Goal: Task Accomplishment & Management: Manage account settings

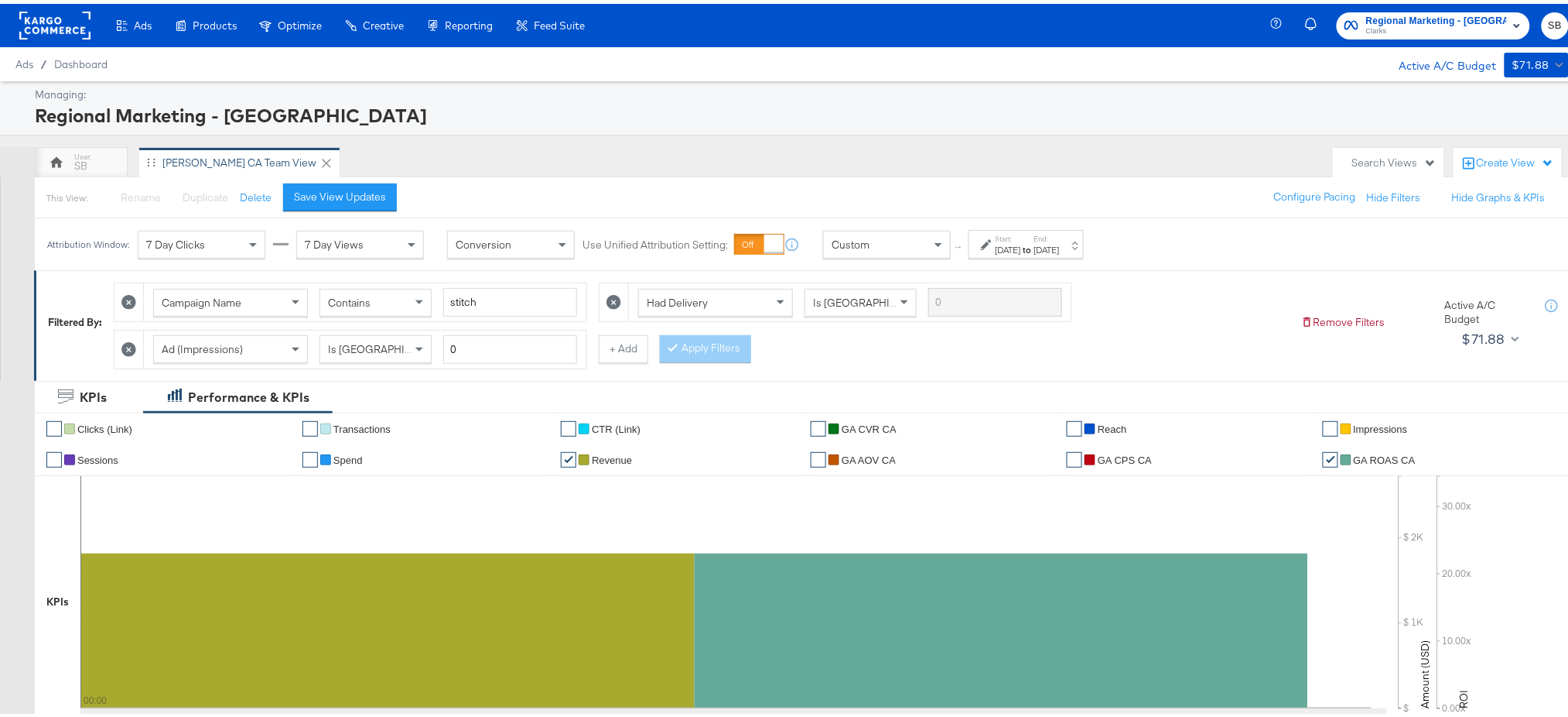
click at [33, 17] on rect at bounding box center [55, 21] width 71 height 28
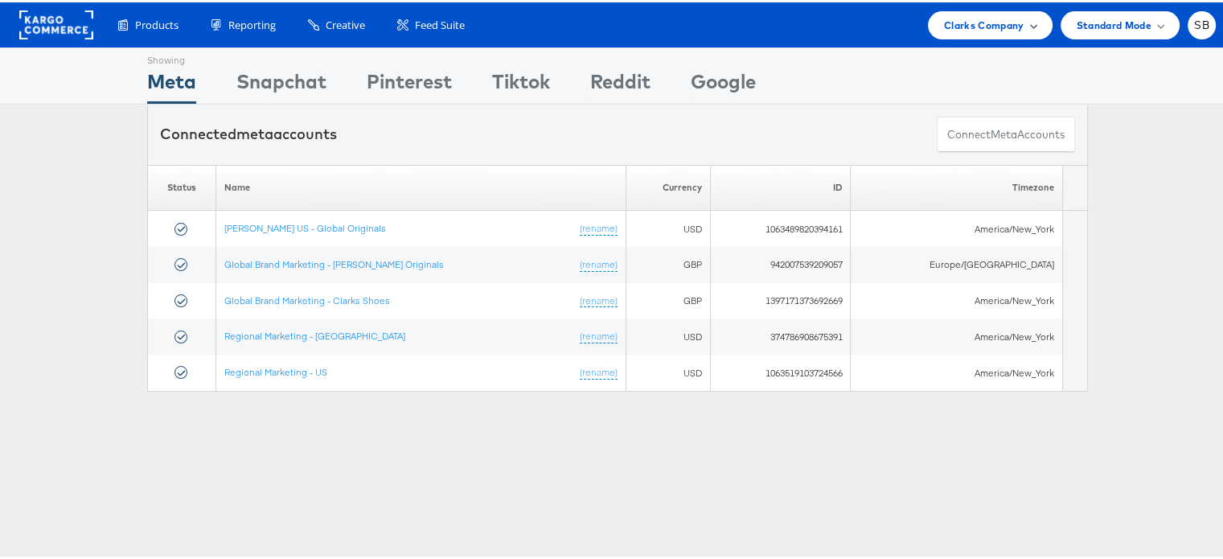
click at [956, 13] on div "Clarks Company" at bounding box center [990, 23] width 125 height 28
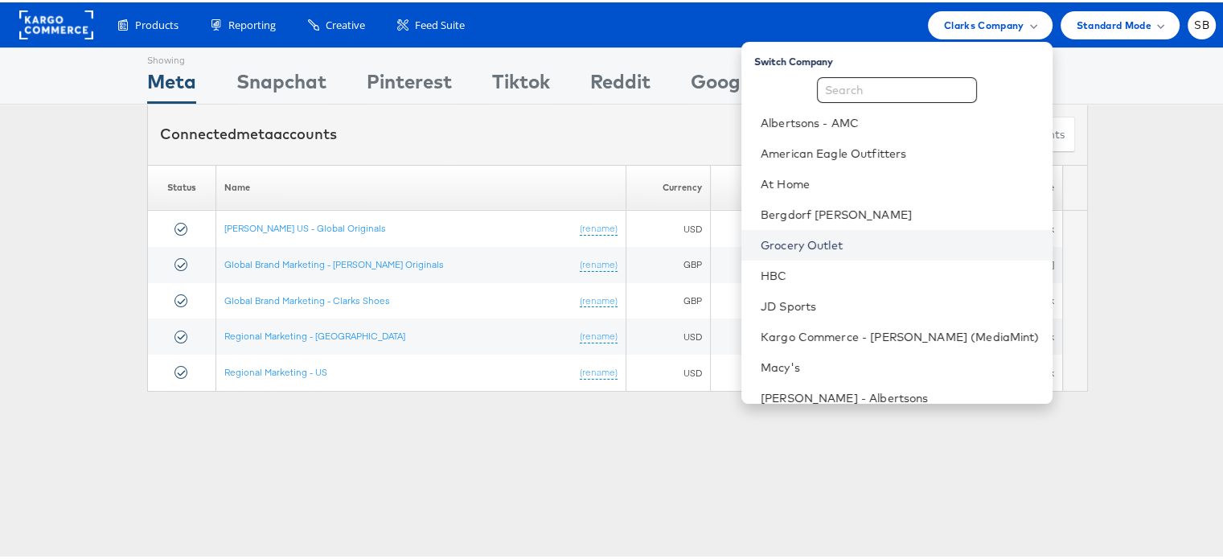
click at [858, 240] on link "Grocery Outlet" at bounding box center [900, 243] width 279 height 16
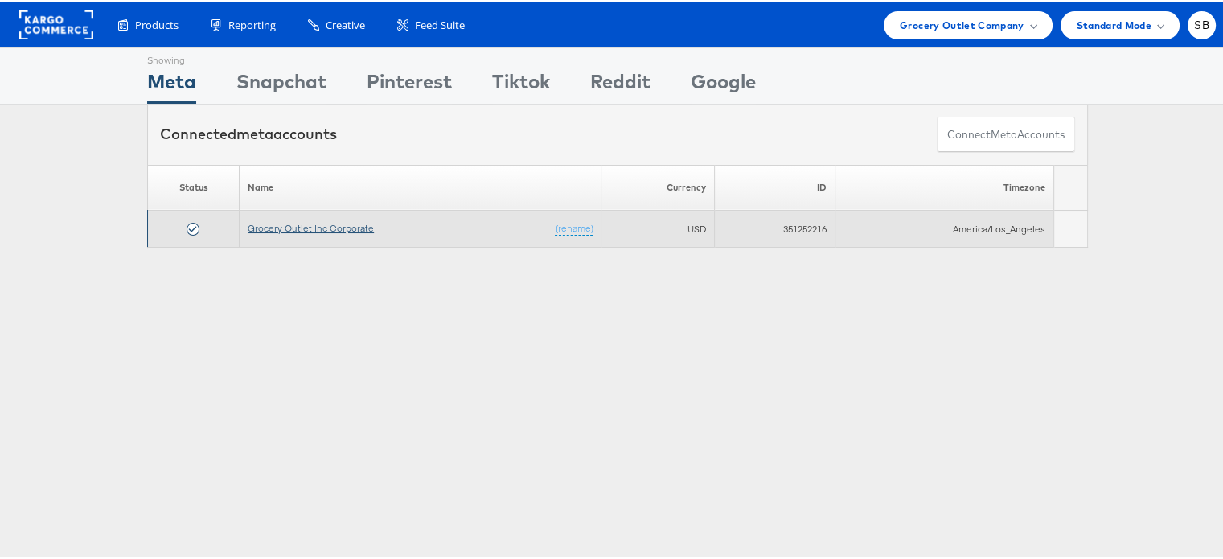
click at [286, 225] on link "Grocery Outlet Inc Corporate" at bounding box center [311, 226] width 126 height 12
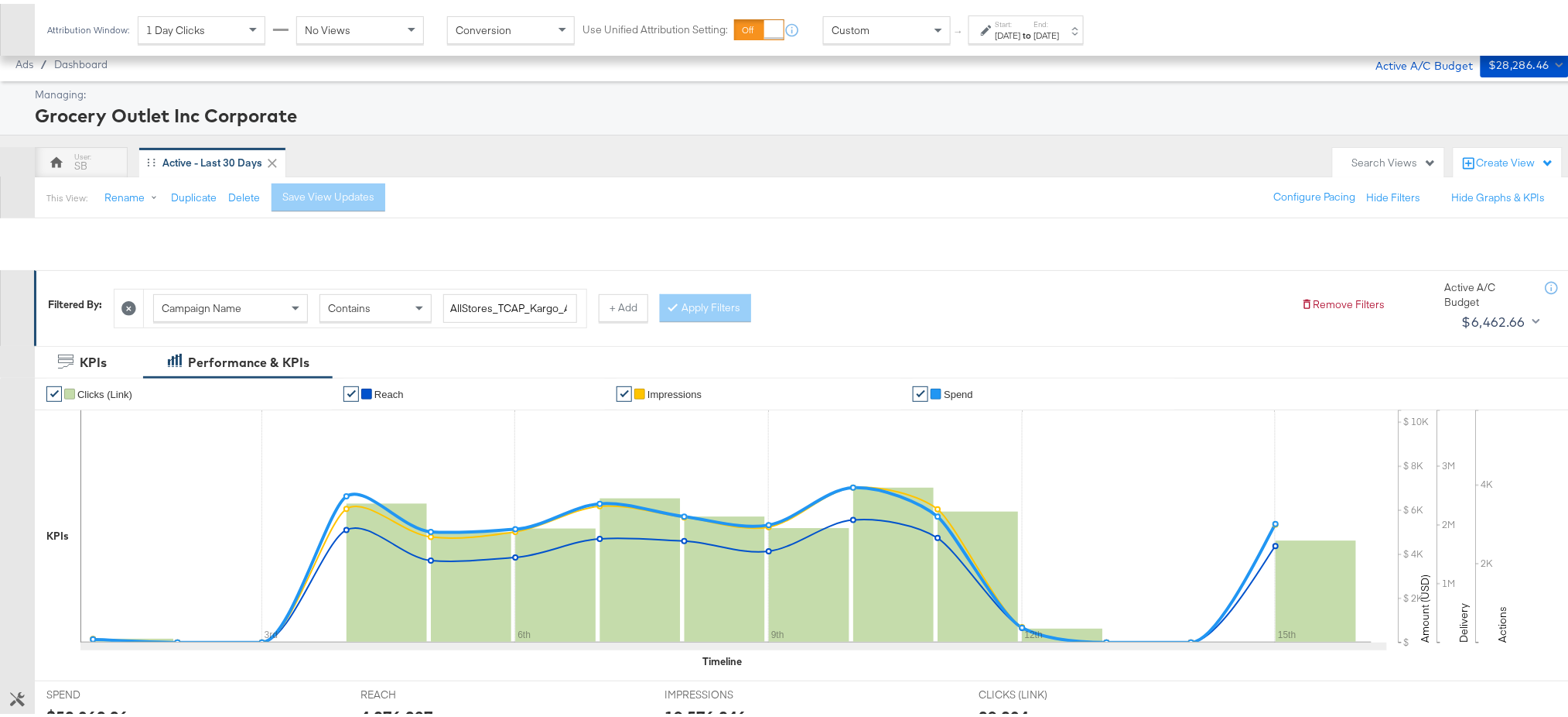
scroll to position [400, 0]
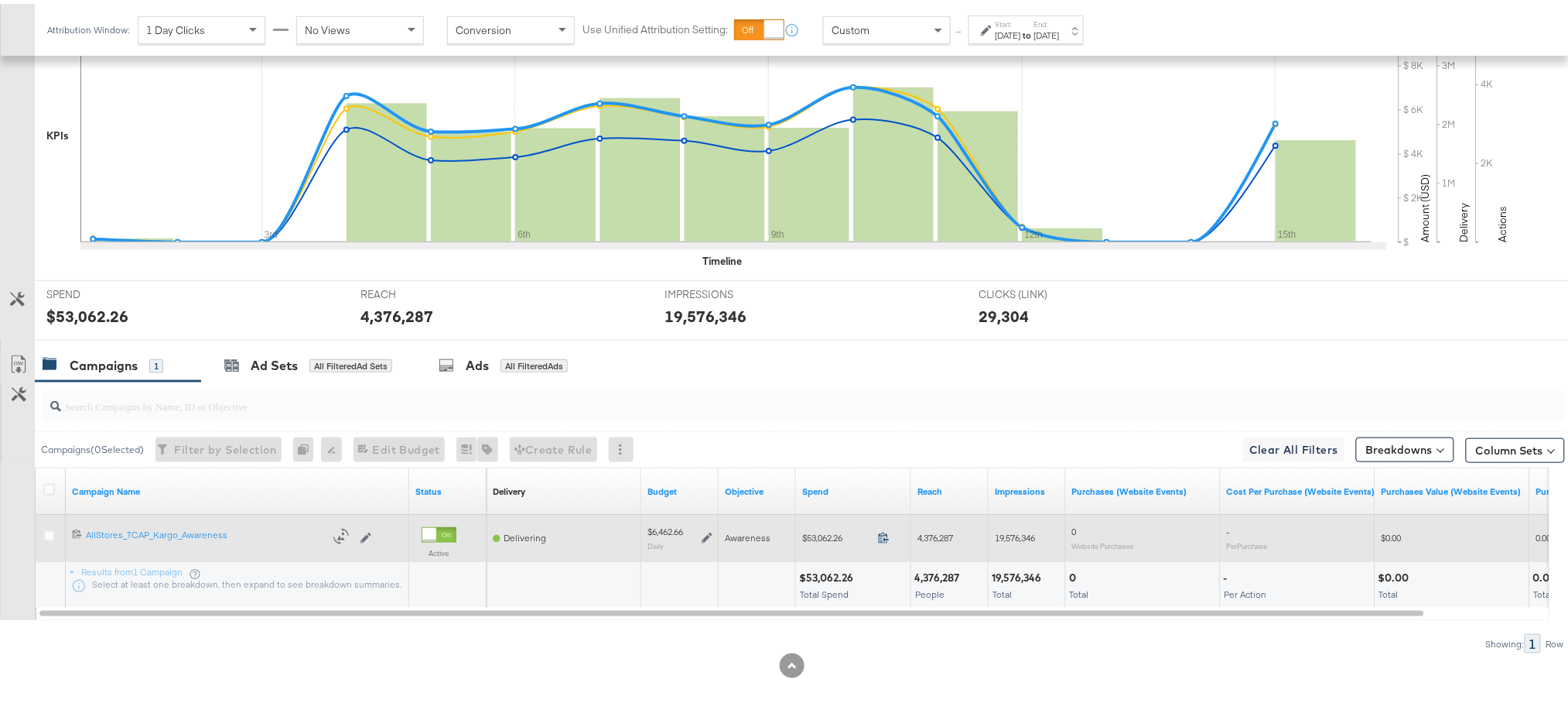
click at [883, 534] on icon at bounding box center [884, 534] width 12 height 12
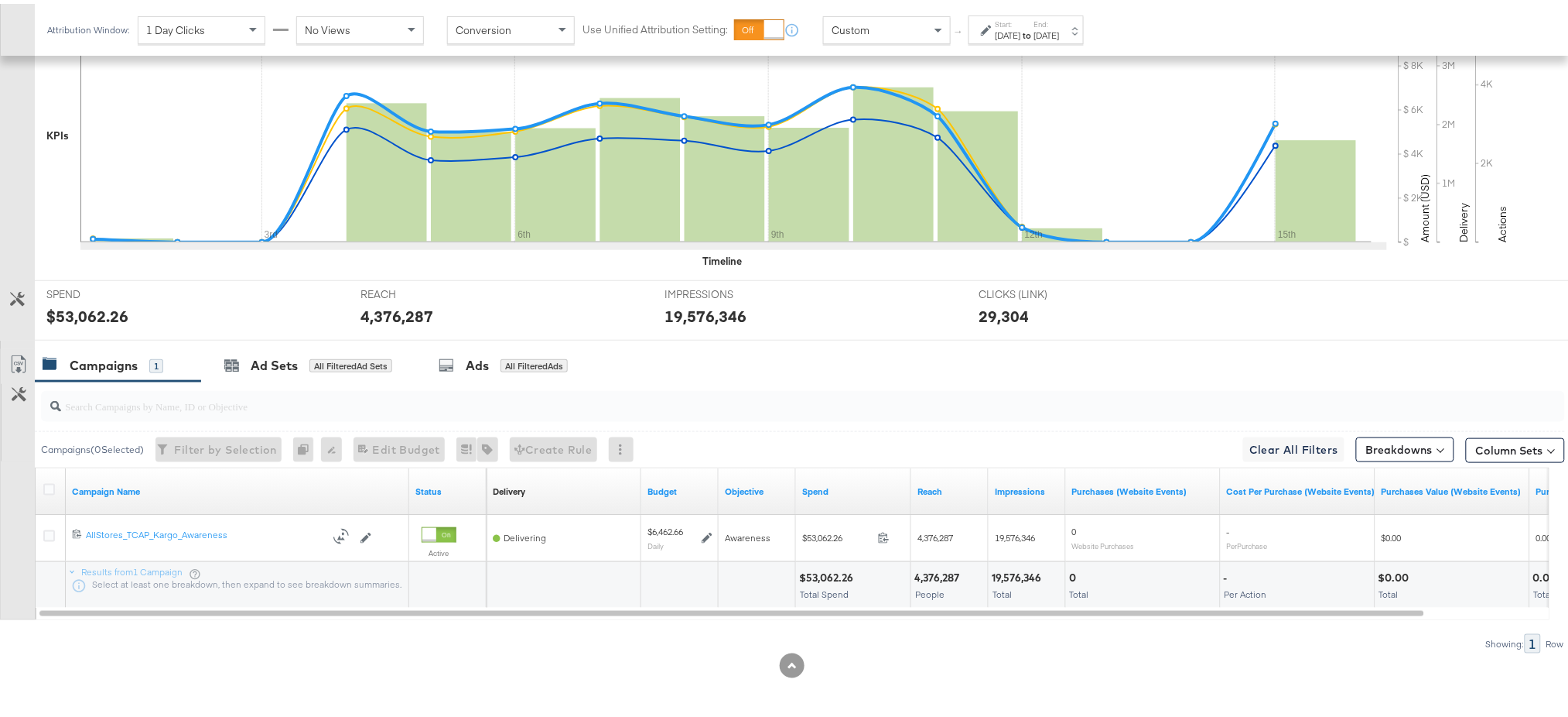
scroll to position [0, 0]
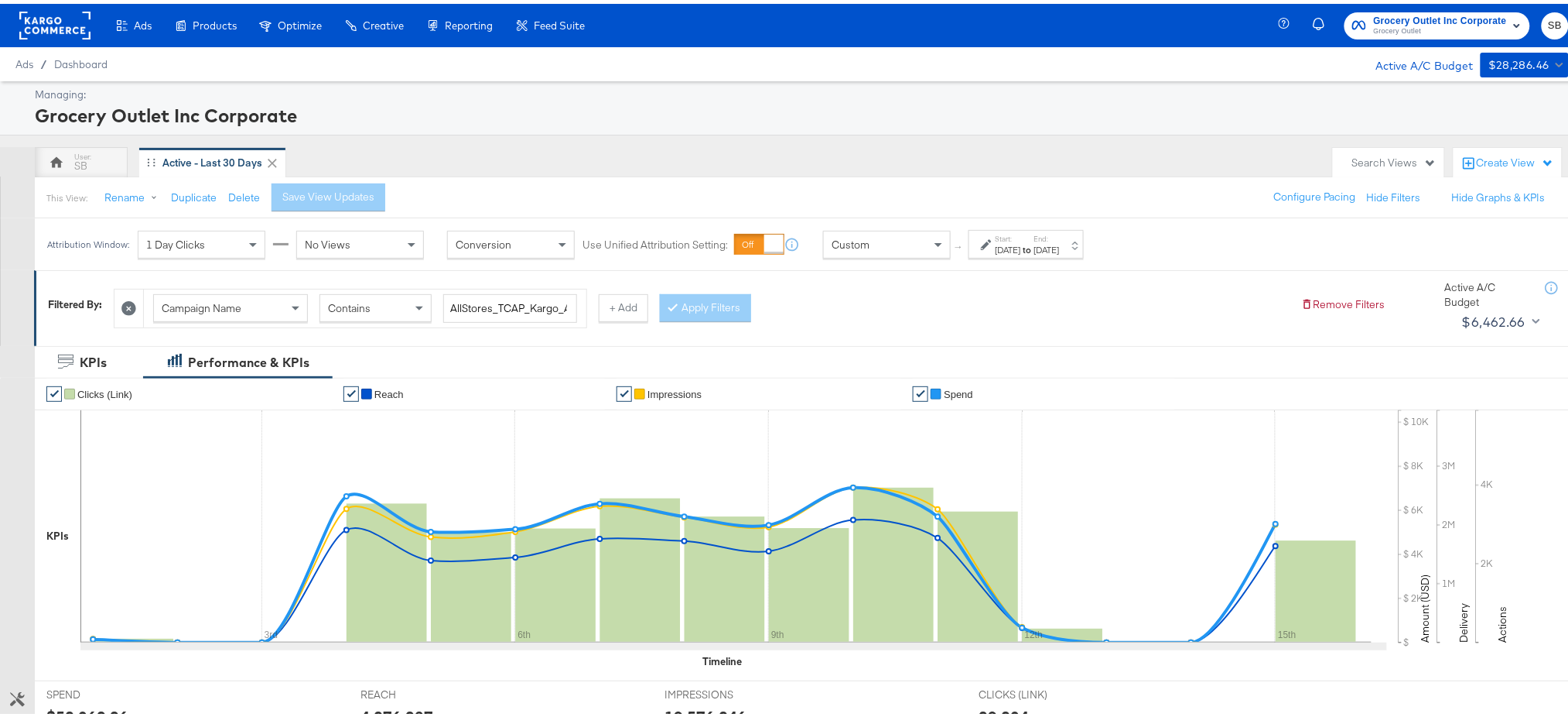
click at [45, 21] on rect at bounding box center [55, 21] width 71 height 28
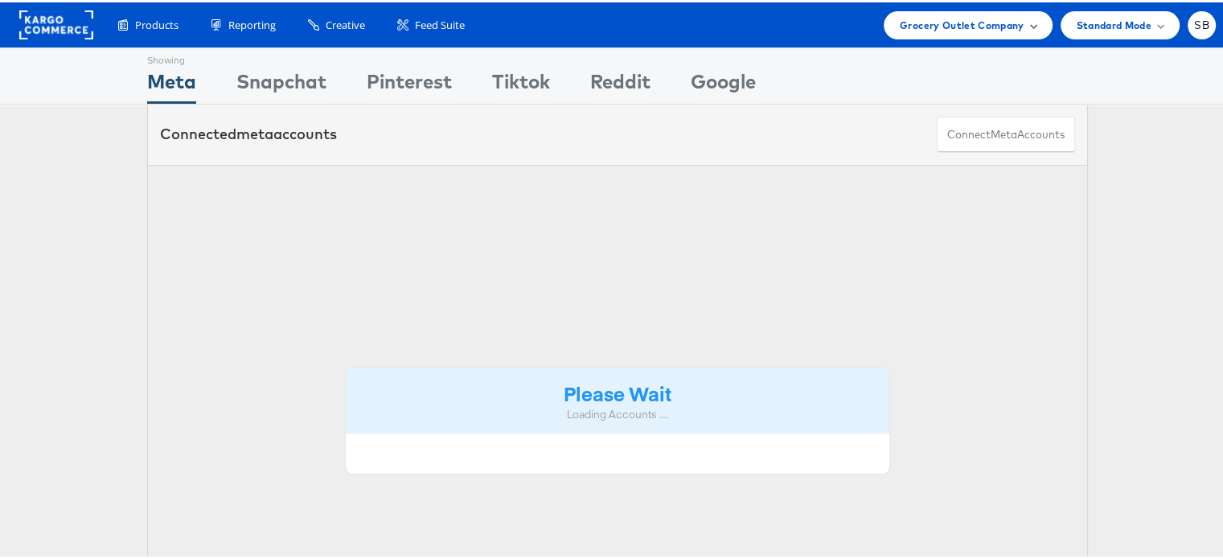
click at [959, 29] on span "Grocery Outlet Company" at bounding box center [962, 22] width 125 height 17
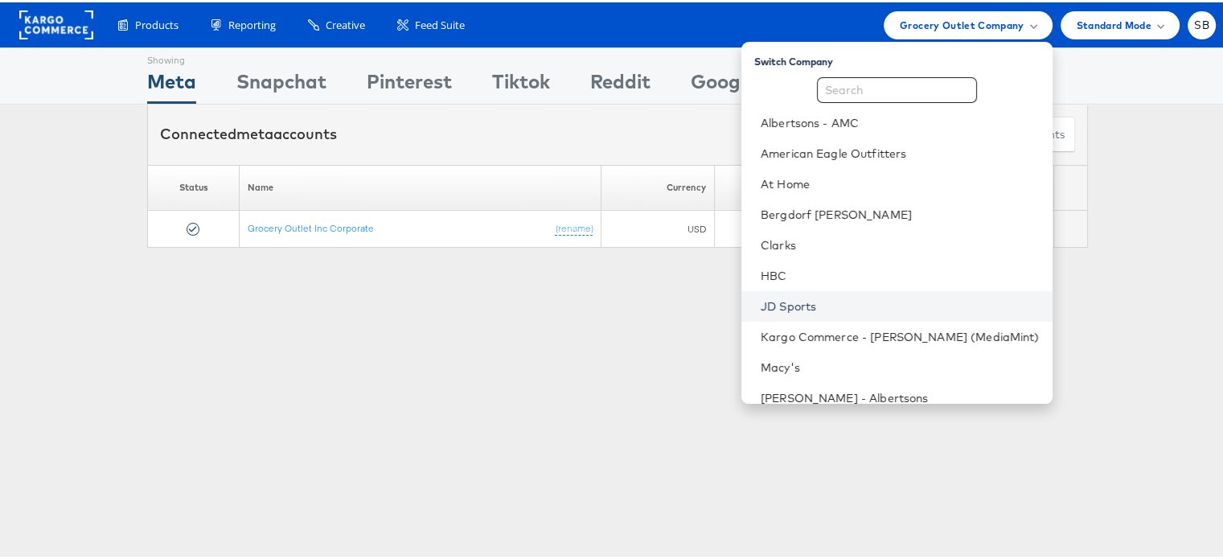
scroll to position [168, 0]
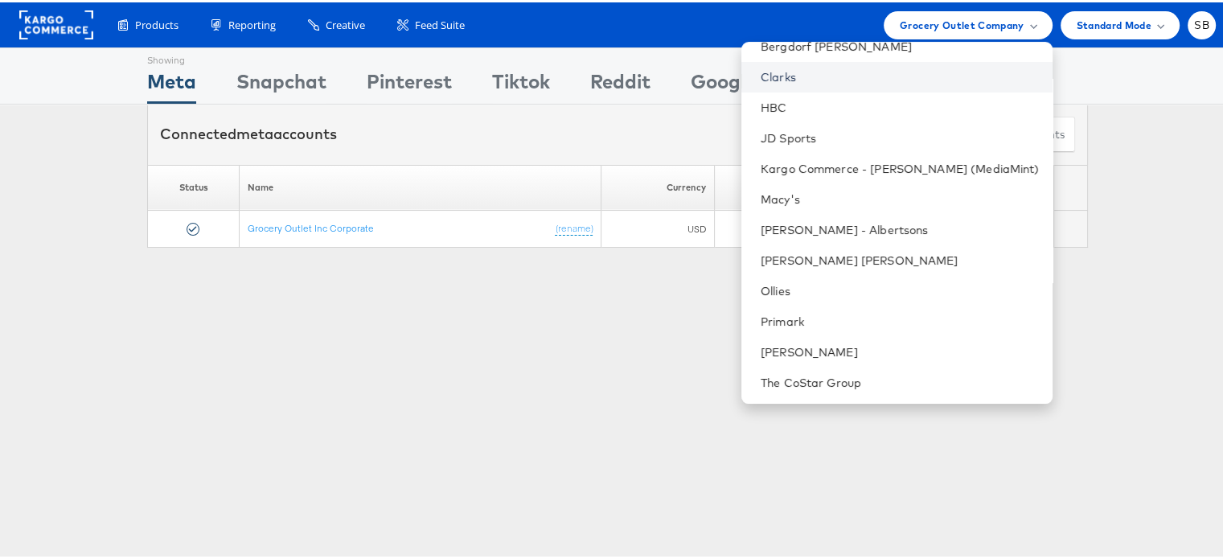
click at [808, 75] on link "Clarks" at bounding box center [900, 75] width 279 height 16
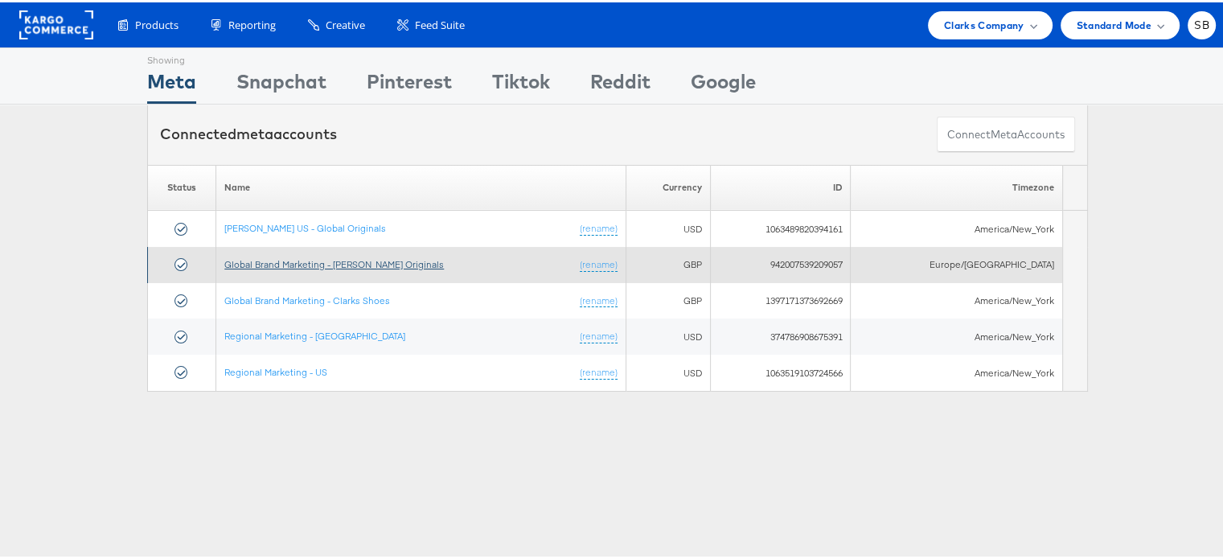
click at [302, 263] on link "Global Brand Marketing - [PERSON_NAME] Originals" at bounding box center [334, 262] width 220 height 12
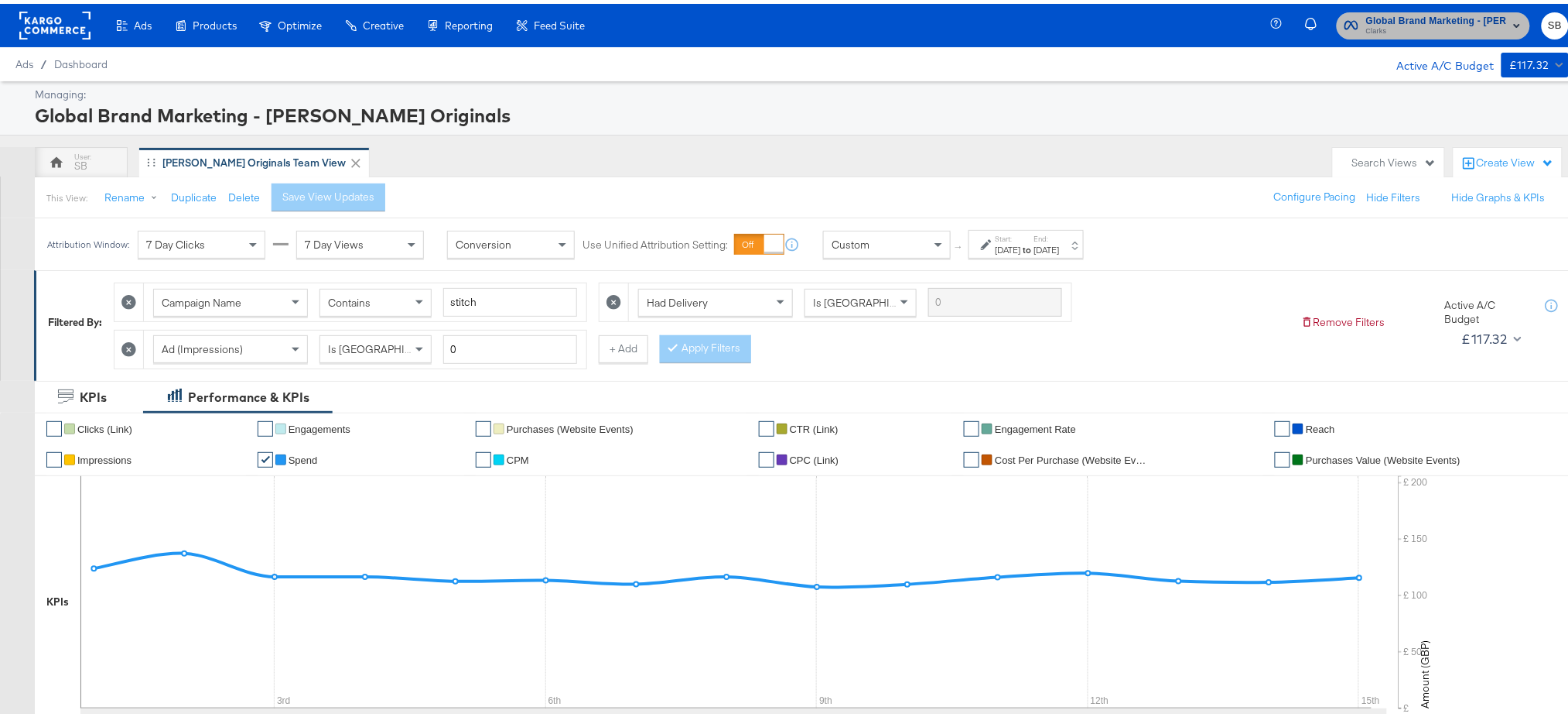
click at [1429, 26] on span "Clarks" at bounding box center [1436, 28] width 140 height 13
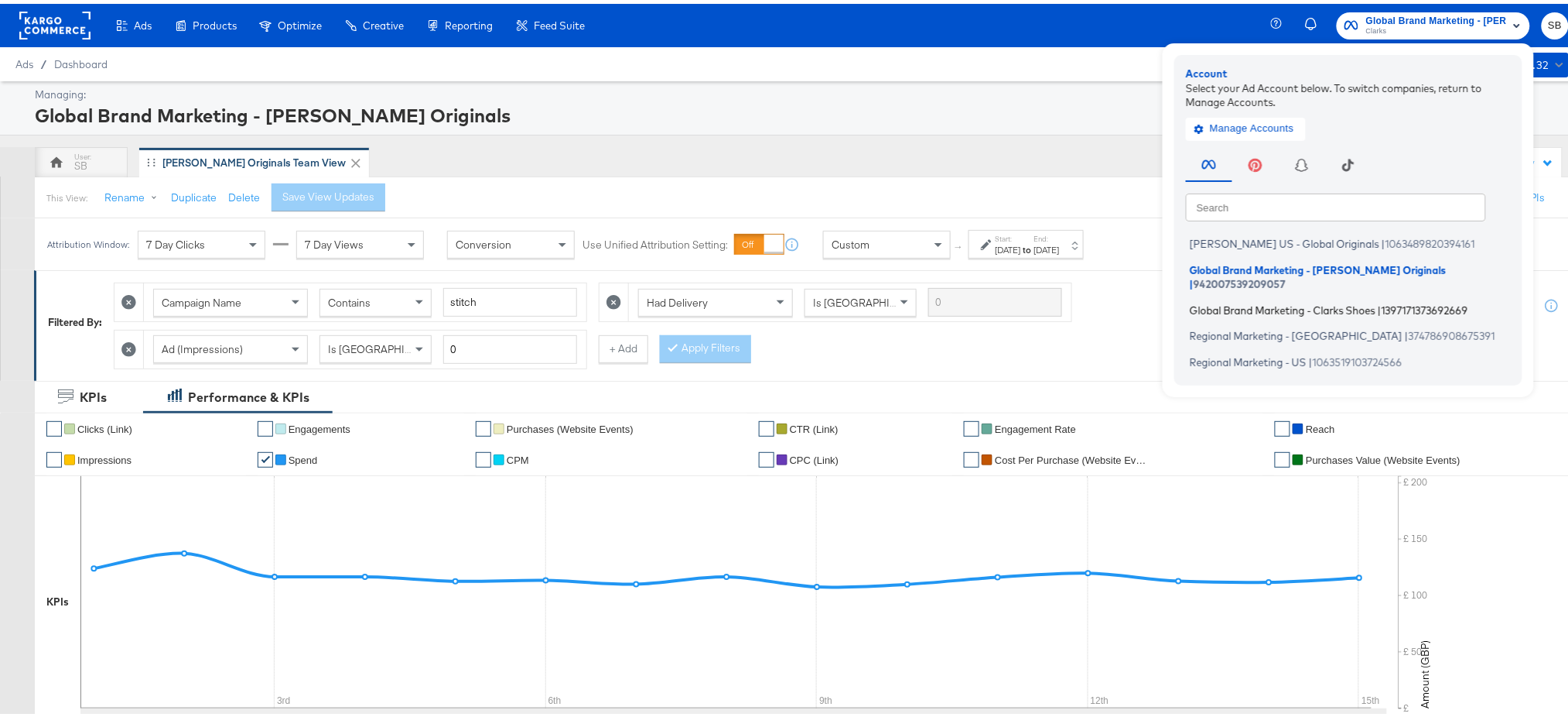
click at [1248, 299] on span "Global Brand Marketing - Clarks Shoes" at bounding box center [1282, 305] width 186 height 13
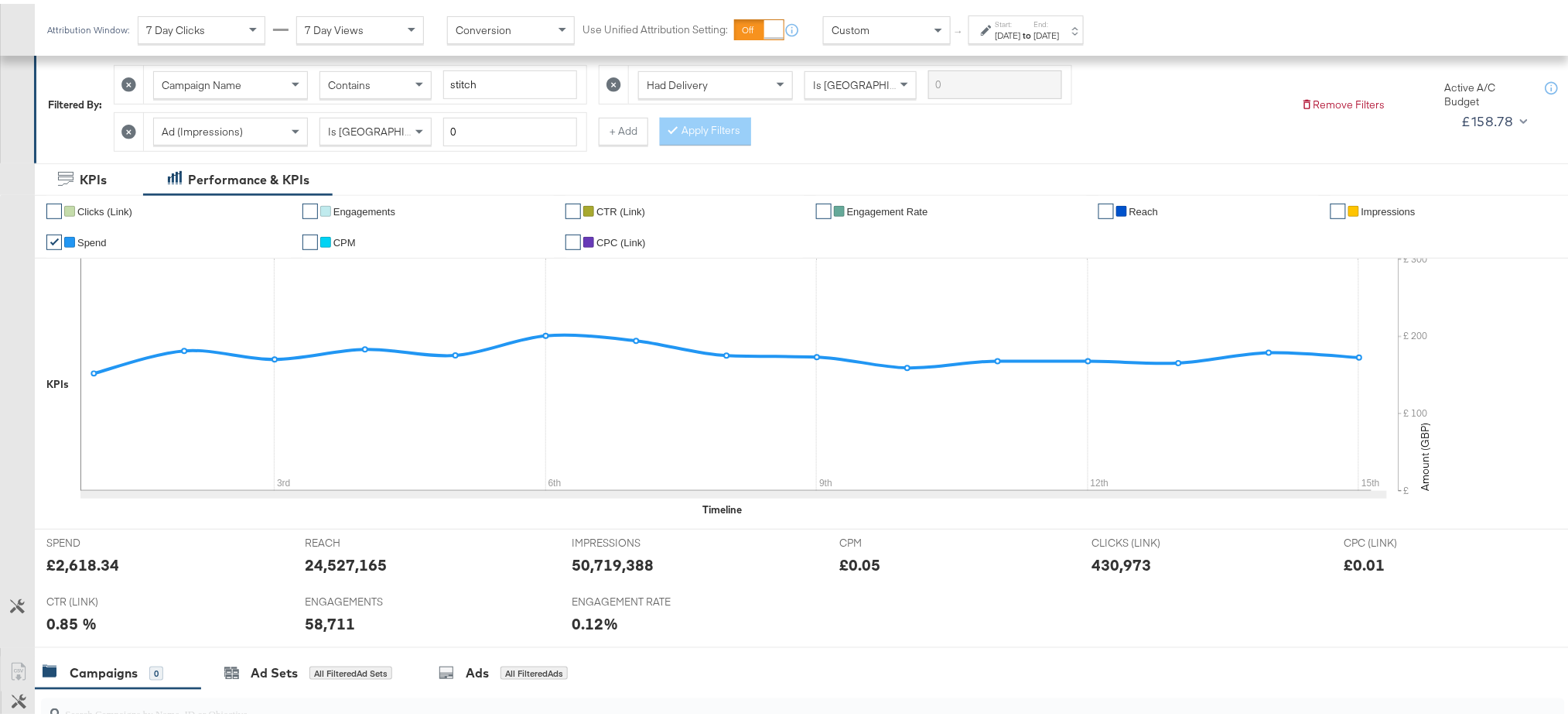
scroll to position [572, 0]
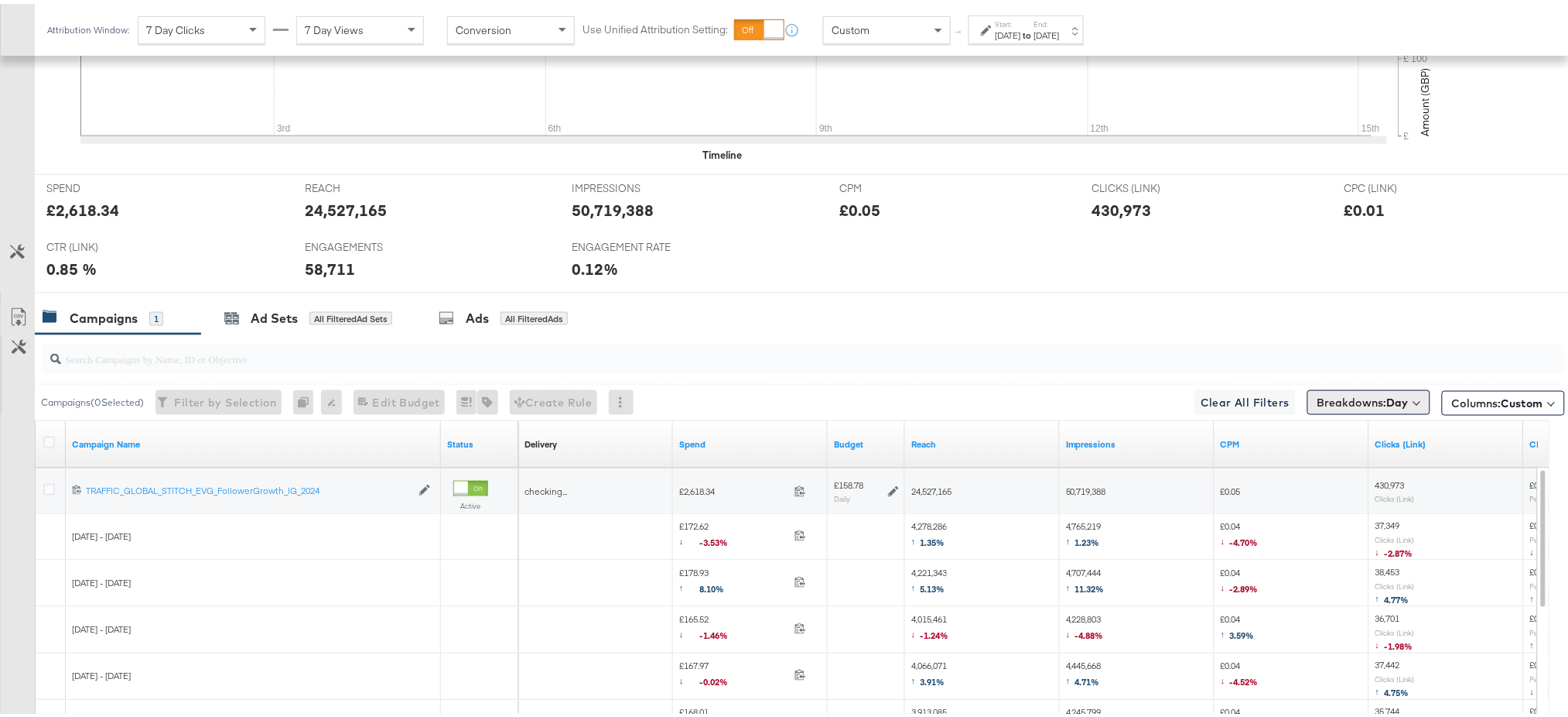
click at [1338, 399] on span "Breakdowns: Day" at bounding box center [1363, 398] width 91 height 15
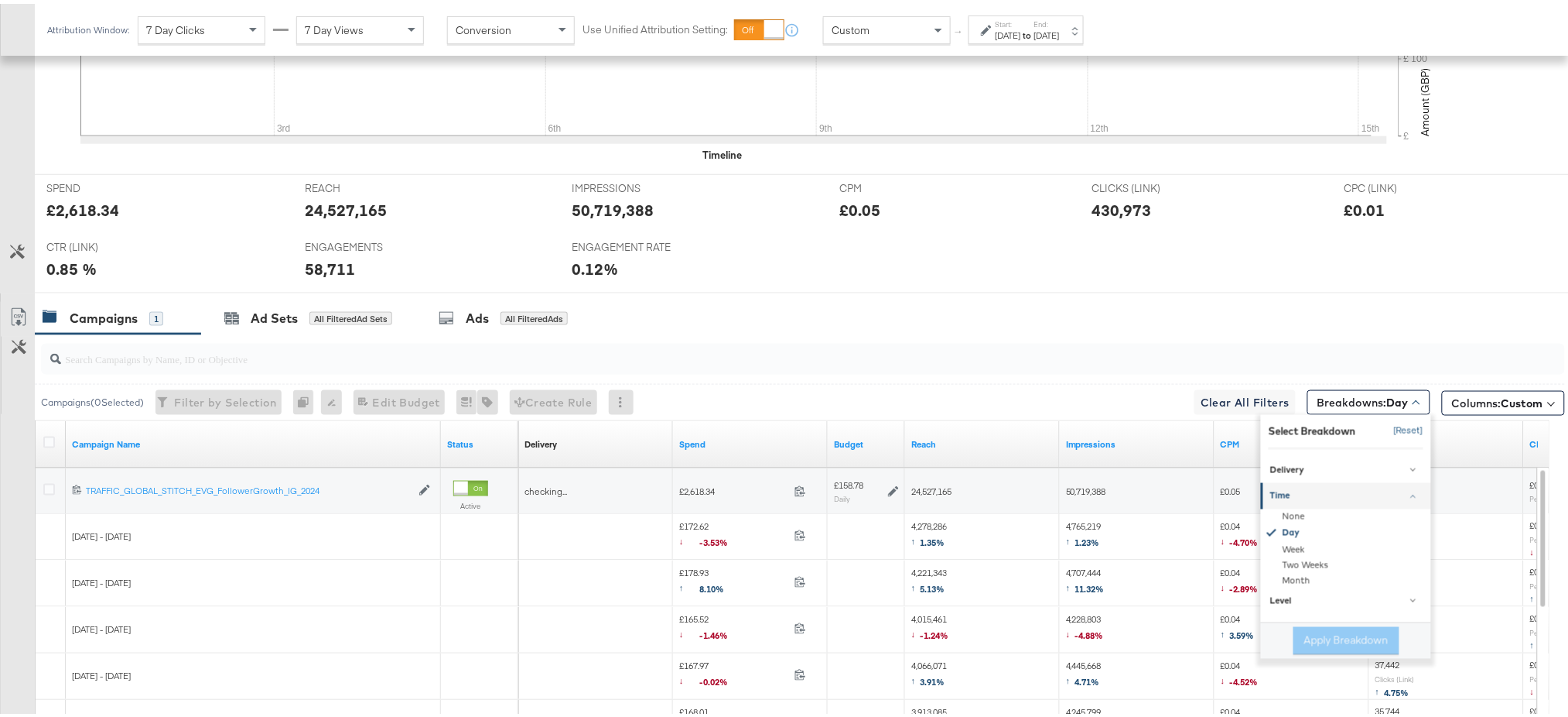
click at [1385, 427] on button "[Reset]" at bounding box center [1404, 427] width 38 height 25
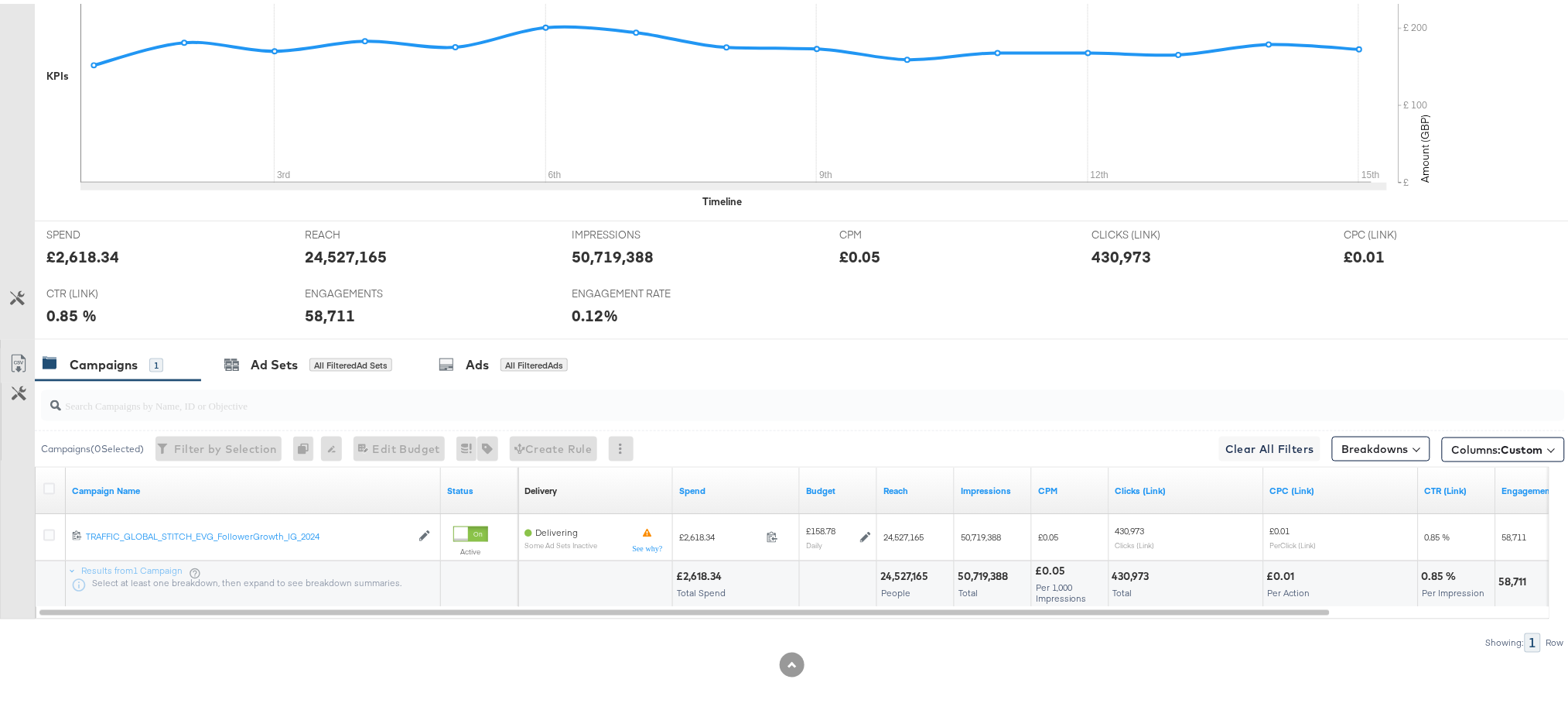
scroll to position [0, 0]
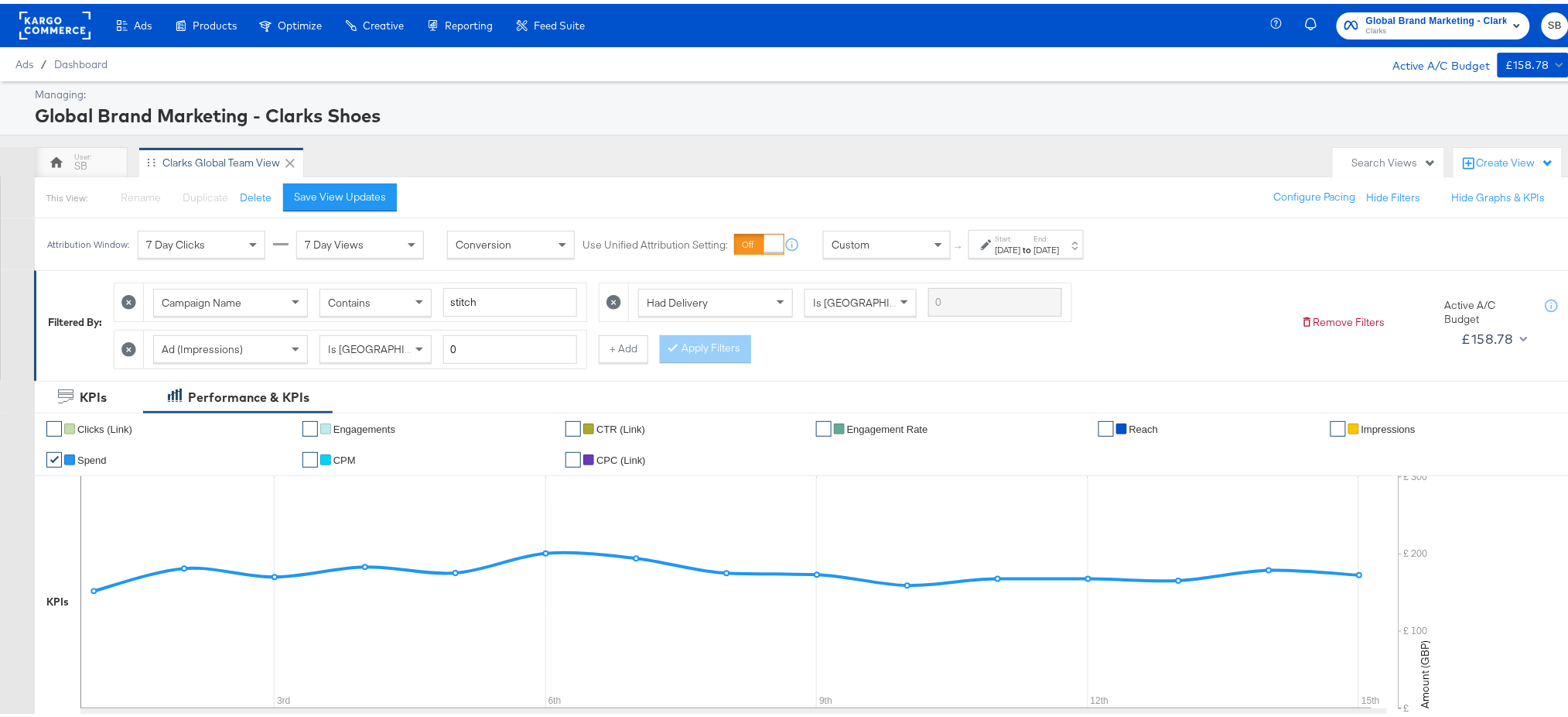
click at [53, 21] on rect at bounding box center [55, 21] width 71 height 28
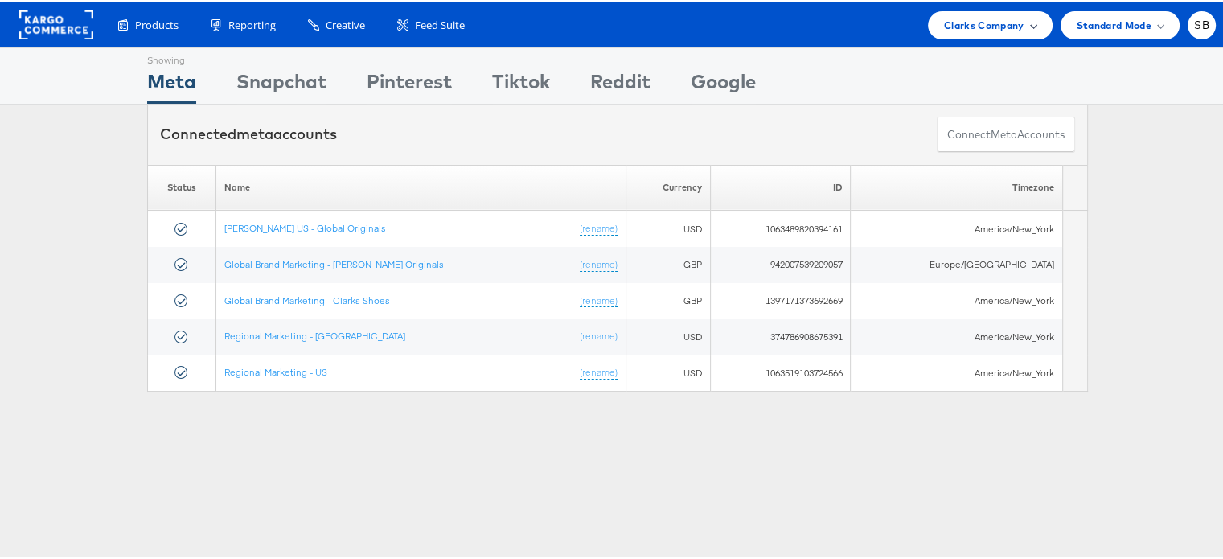
click at [972, 31] on div "Clarks Company" at bounding box center [990, 23] width 125 height 28
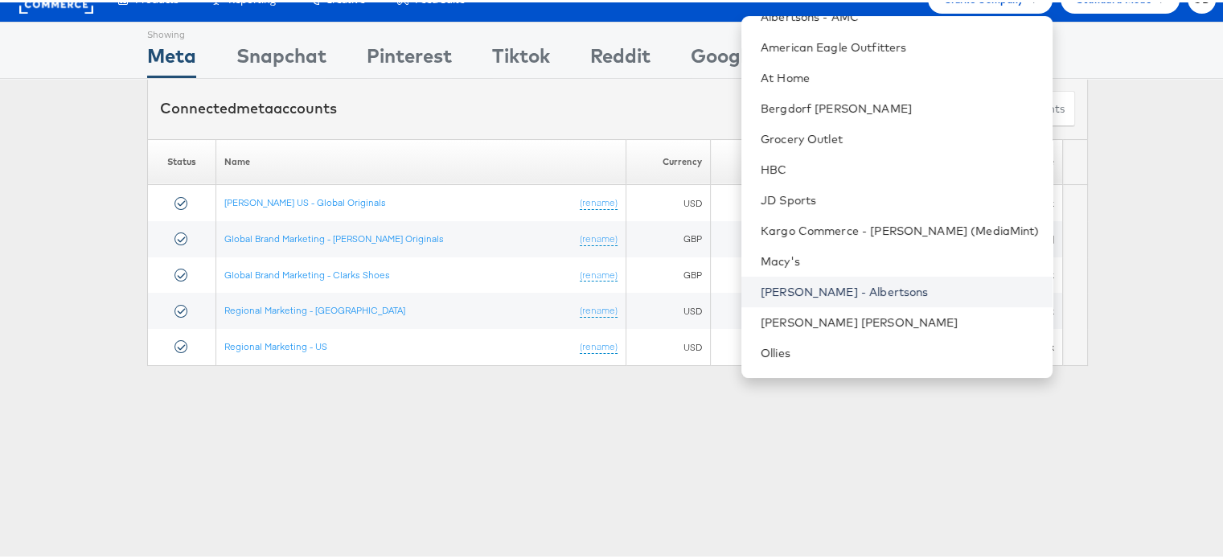
scroll to position [77, 0]
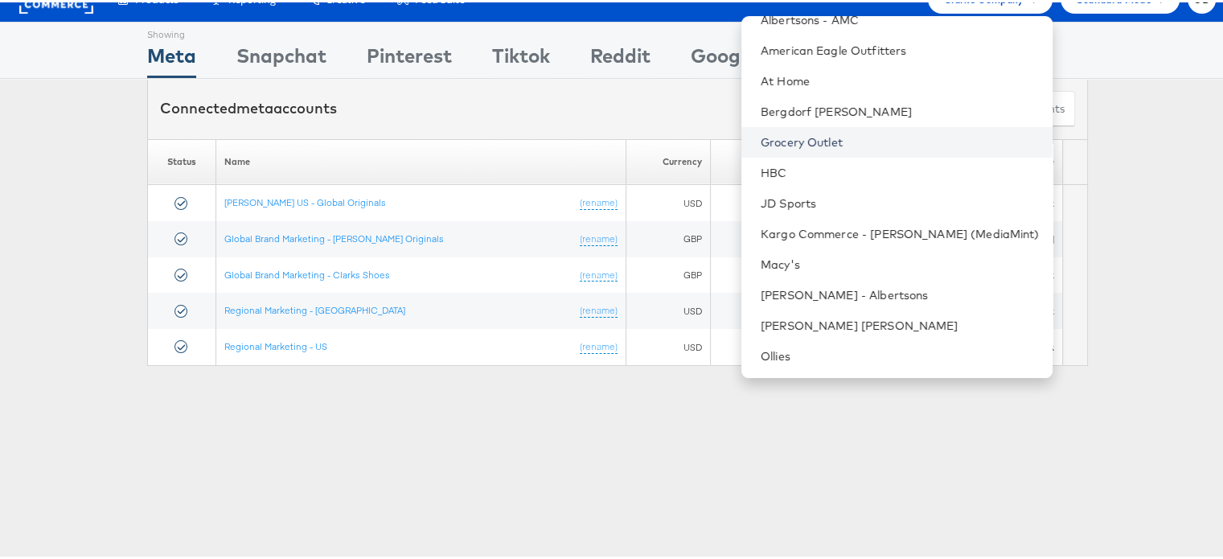
click at [841, 133] on link "Grocery Outlet" at bounding box center [900, 140] width 279 height 16
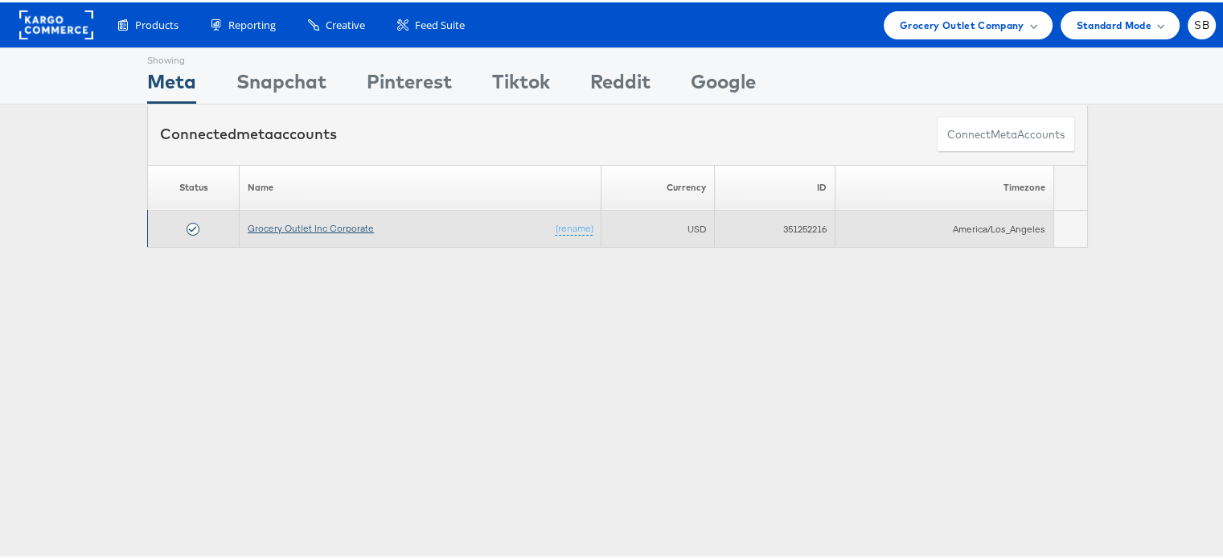
click at [314, 221] on link "Grocery Outlet Inc Corporate" at bounding box center [311, 226] width 126 height 12
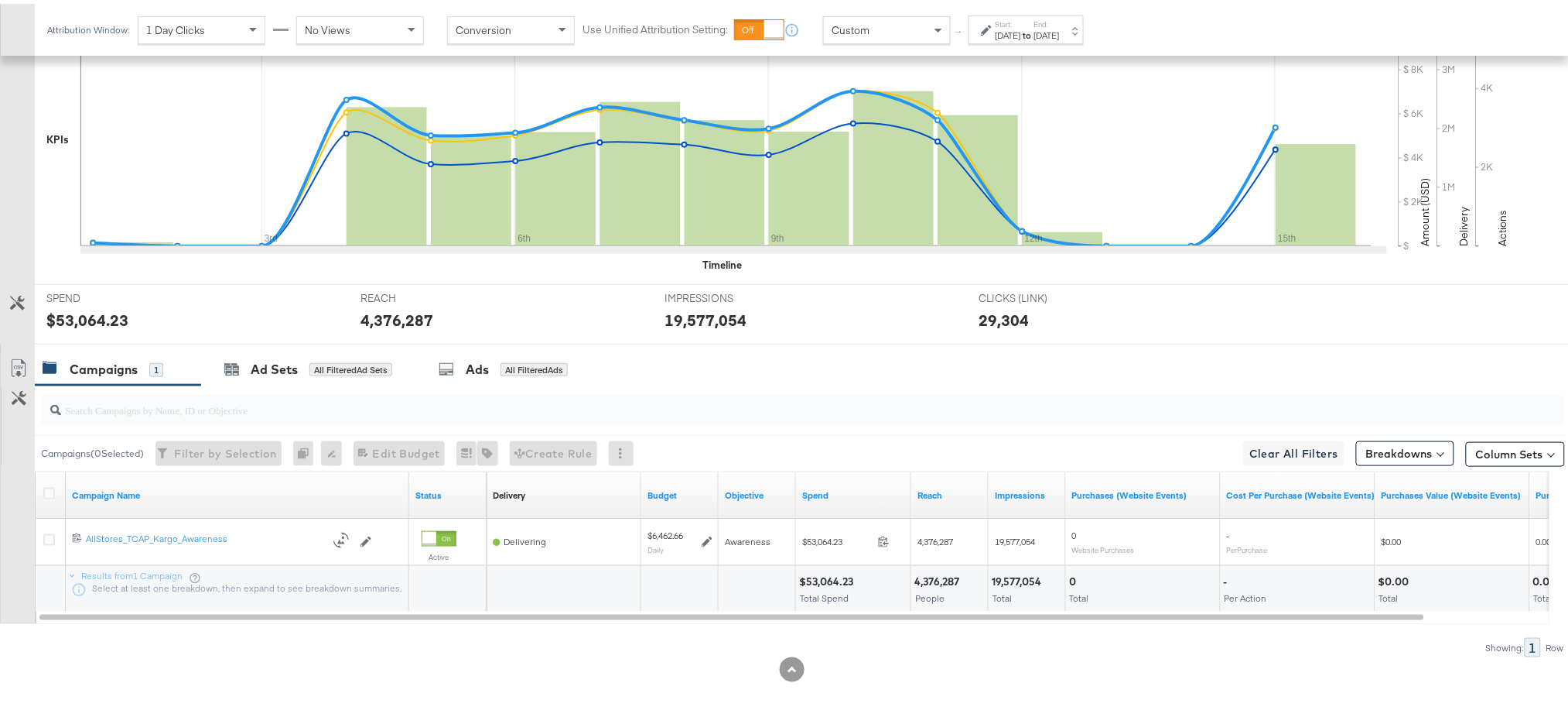
scroll to position [400, 0]
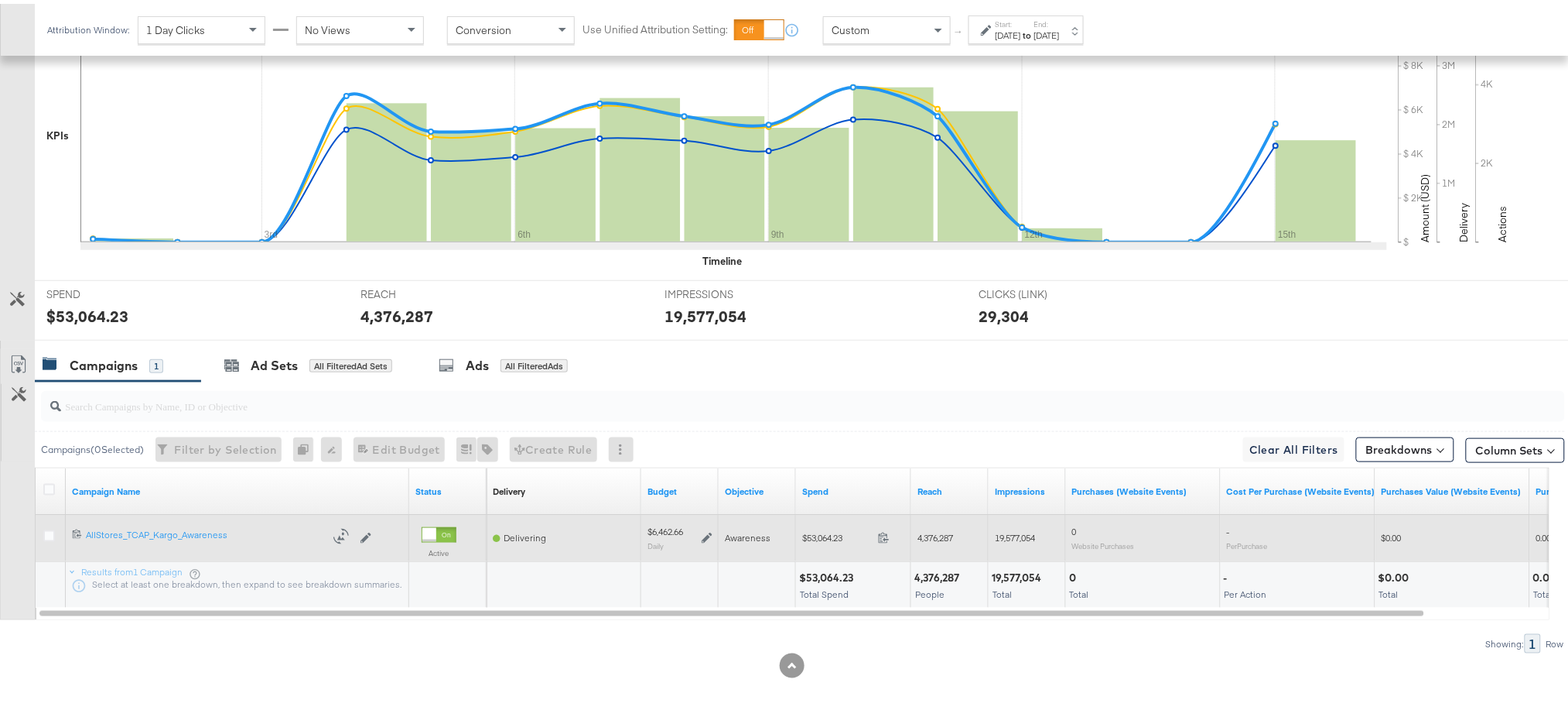
click at [706, 531] on icon at bounding box center [707, 533] width 11 height 11
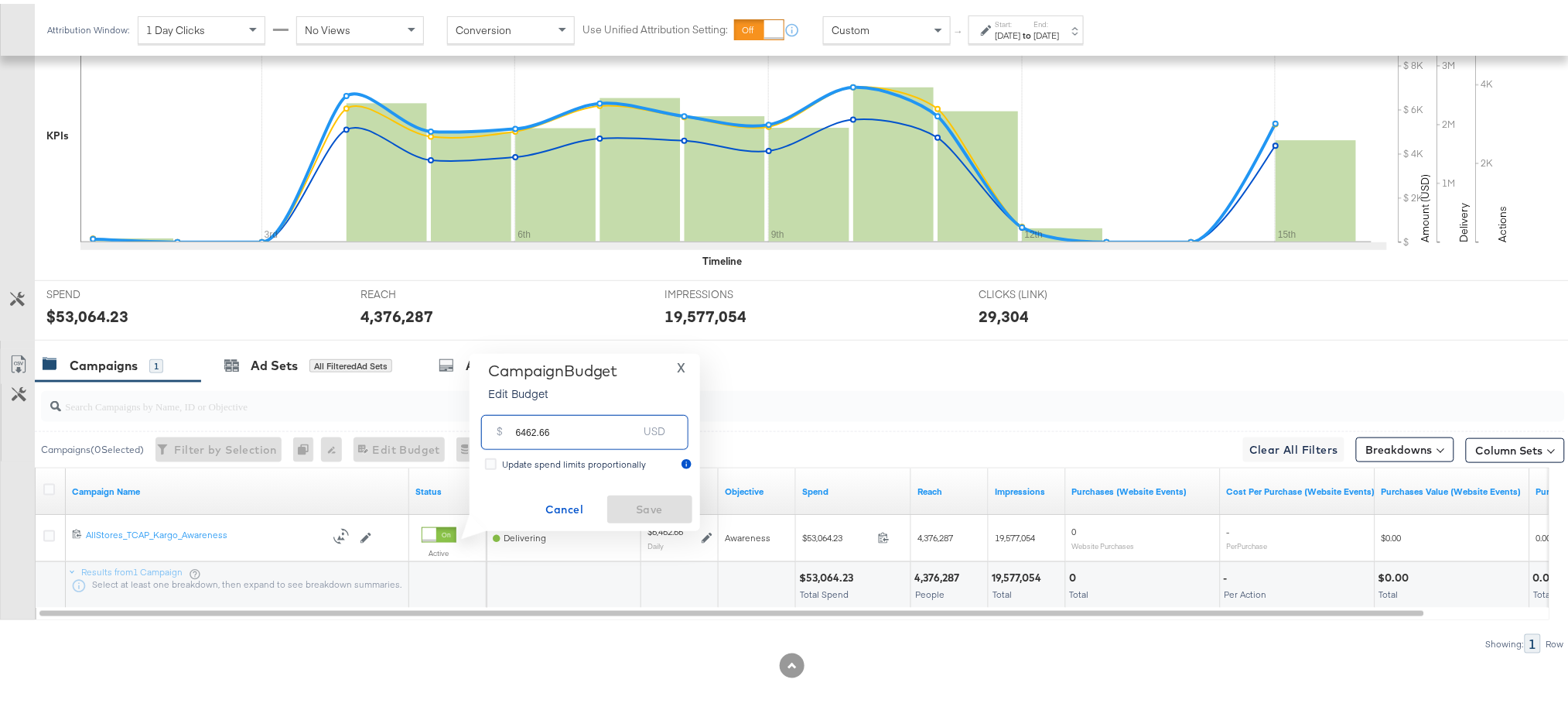
click at [601, 428] on input "6462.66" at bounding box center [576, 422] width 122 height 34
paste input "$6,712.52"
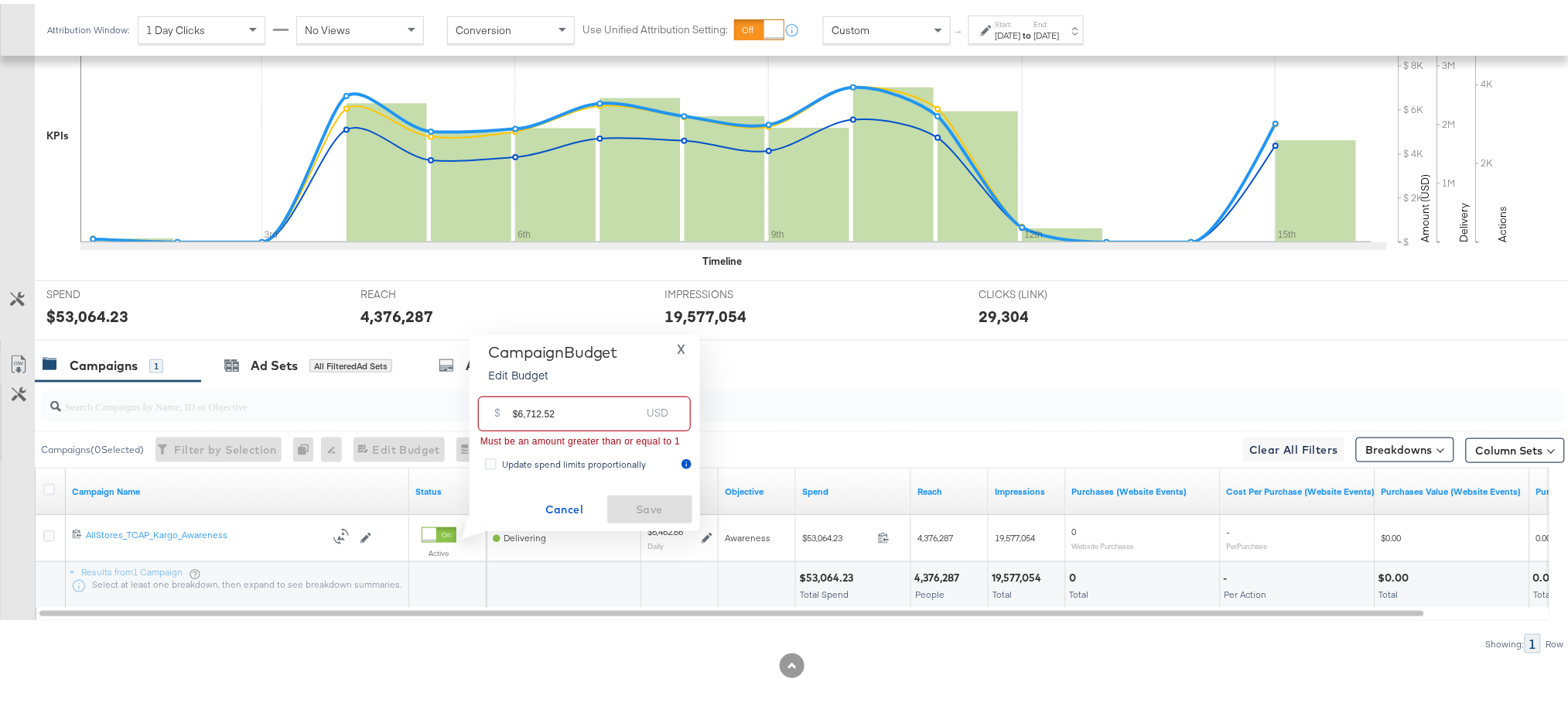
click at [518, 410] on input "$6,712.52" at bounding box center [576, 403] width 128 height 34
click at [517, 410] on input "$6,712.52" at bounding box center [576, 403] width 128 height 34
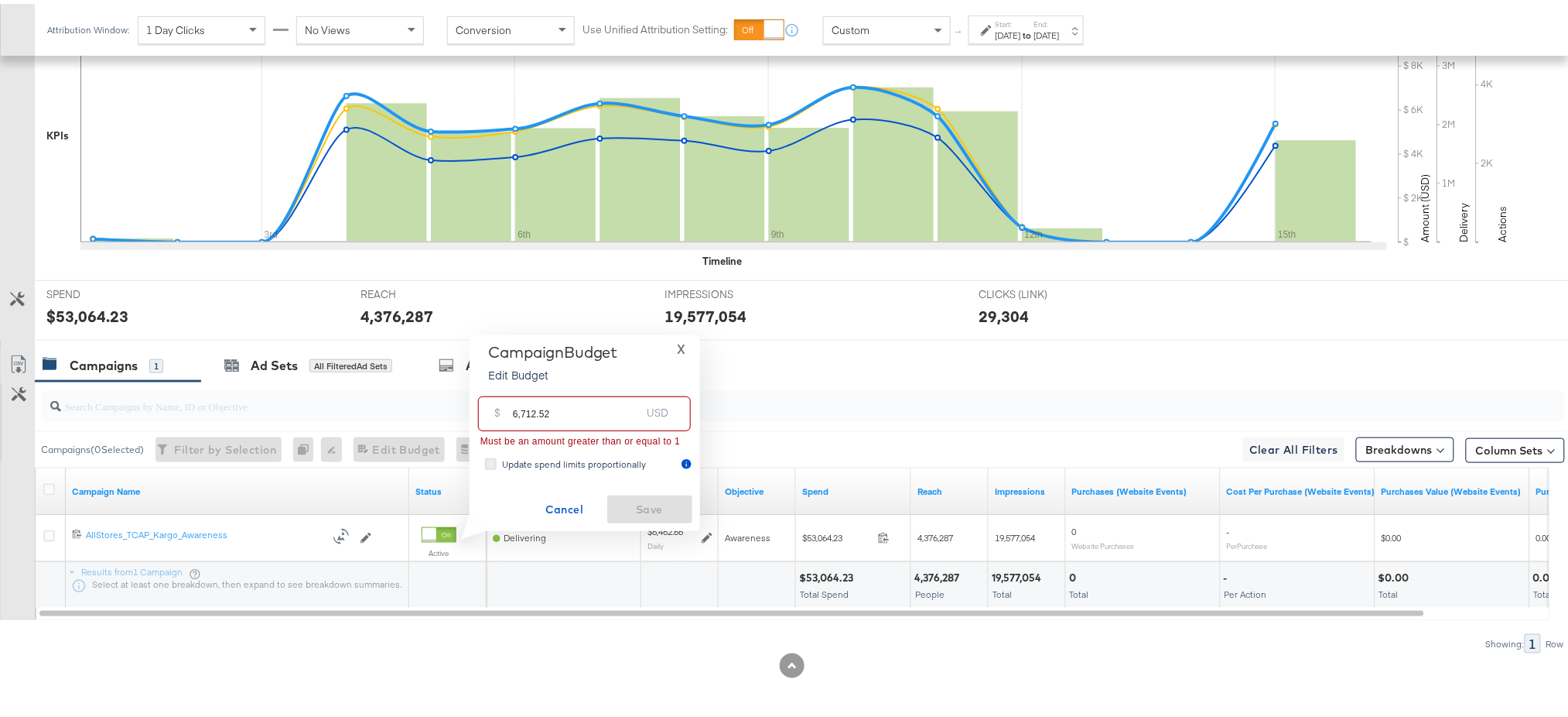
type input "6,712.52"
click at [486, 462] on icon at bounding box center [491, 460] width 12 height 12
click at [0, 0] on input "Update spend limits proportionally" at bounding box center [0, 0] width 0 height 0
click at [587, 412] on input "6,712.52" at bounding box center [576, 403] width 128 height 34
click at [480, 458] on div "Update spend limits proportionally" at bounding box center [585, 462] width 215 height 17
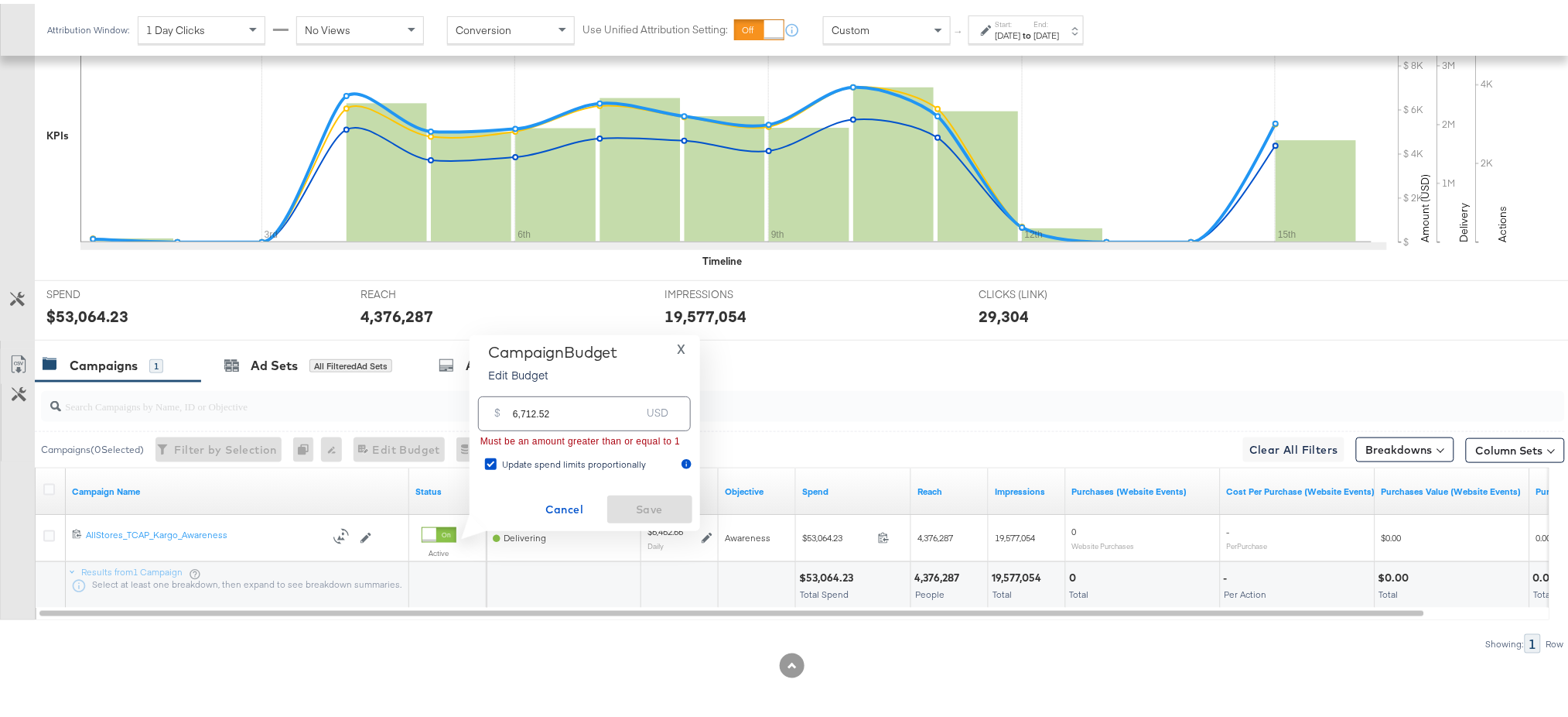
click at [496, 463] on label "Update spend limits proportionally" at bounding box center [569, 461] width 168 height 15
click at [0, 0] on input "Update spend limits proportionally" at bounding box center [0, 0] width 0 height 0
click at [586, 412] on input "6,712.52" at bounding box center [576, 403] width 128 height 34
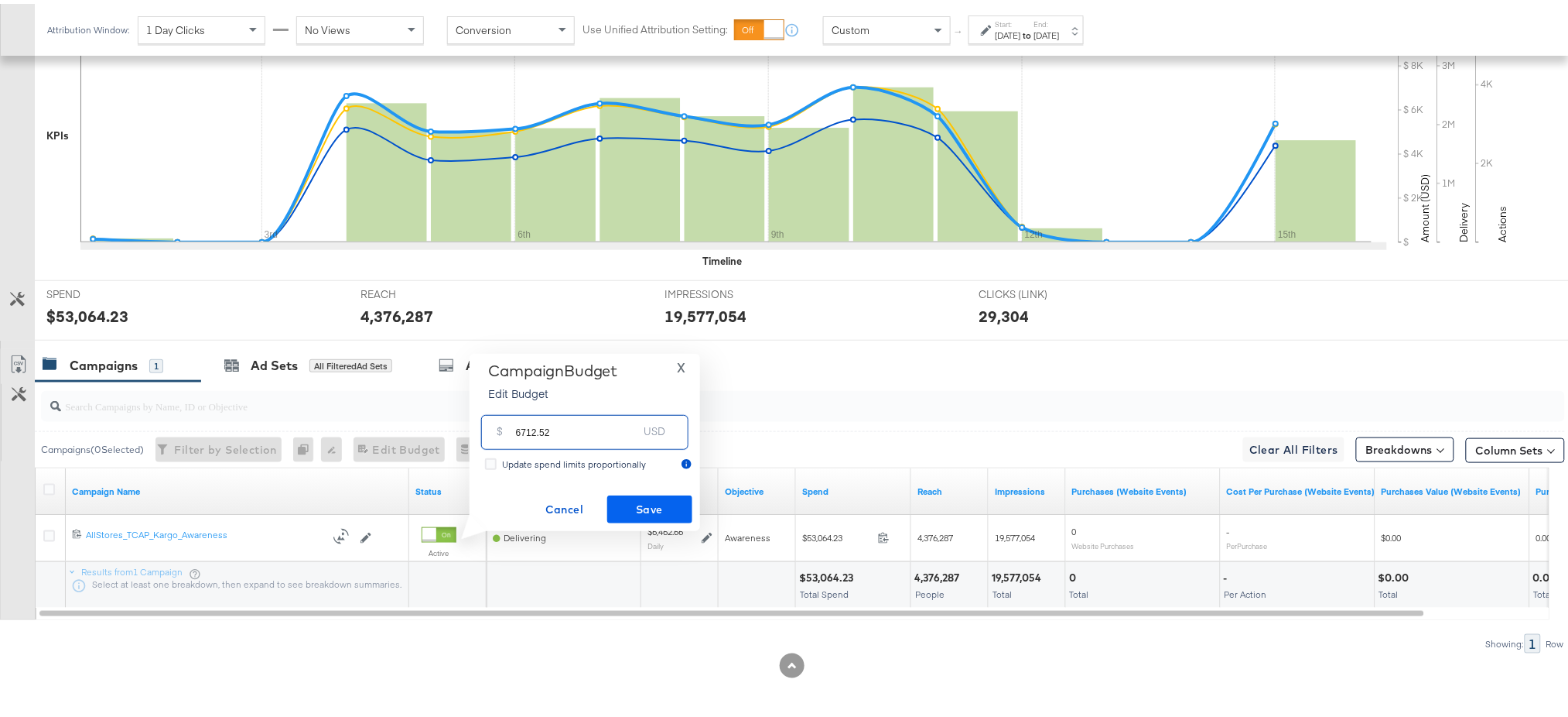
type input "6712.52"
click at [622, 497] on span "Save" at bounding box center [650, 506] width 73 height 19
